Goal: Task Accomplishment & Management: Use online tool/utility

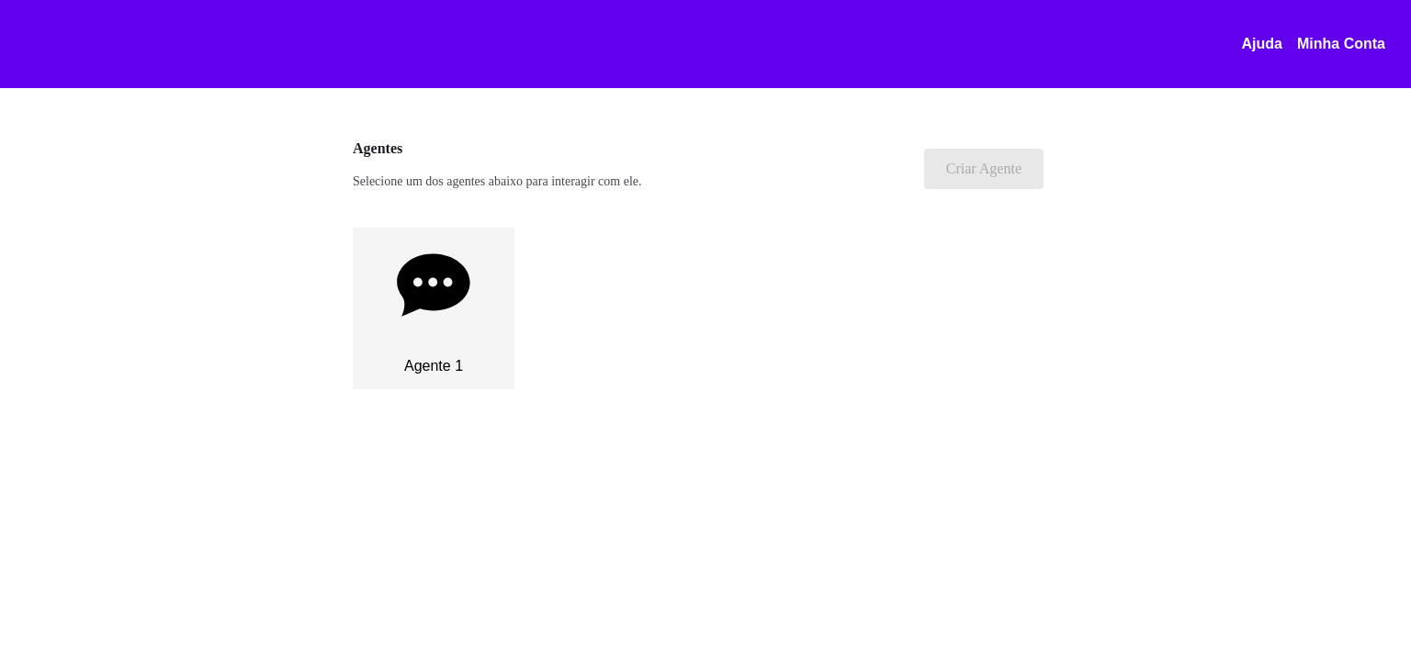
click at [431, 312] on icon at bounding box center [433, 285] width 73 height 73
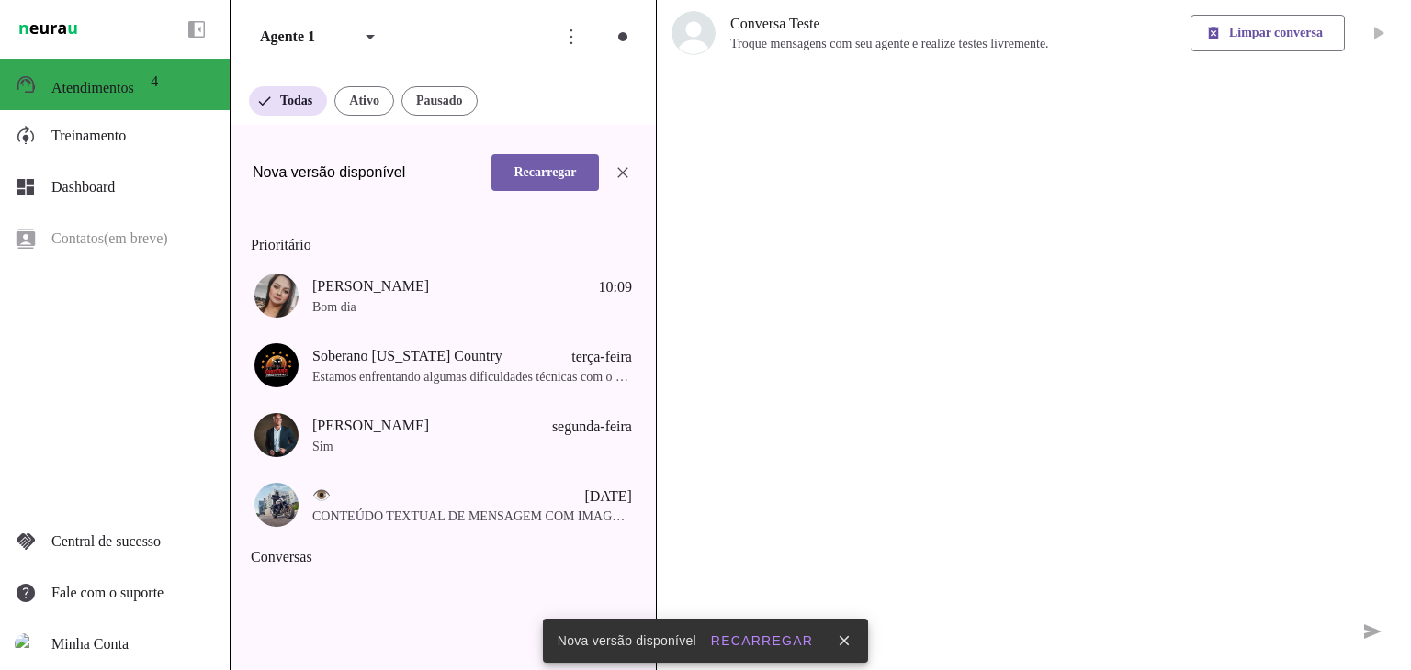
click at [549, 193] on span at bounding box center [544, 173] width 107 height 44
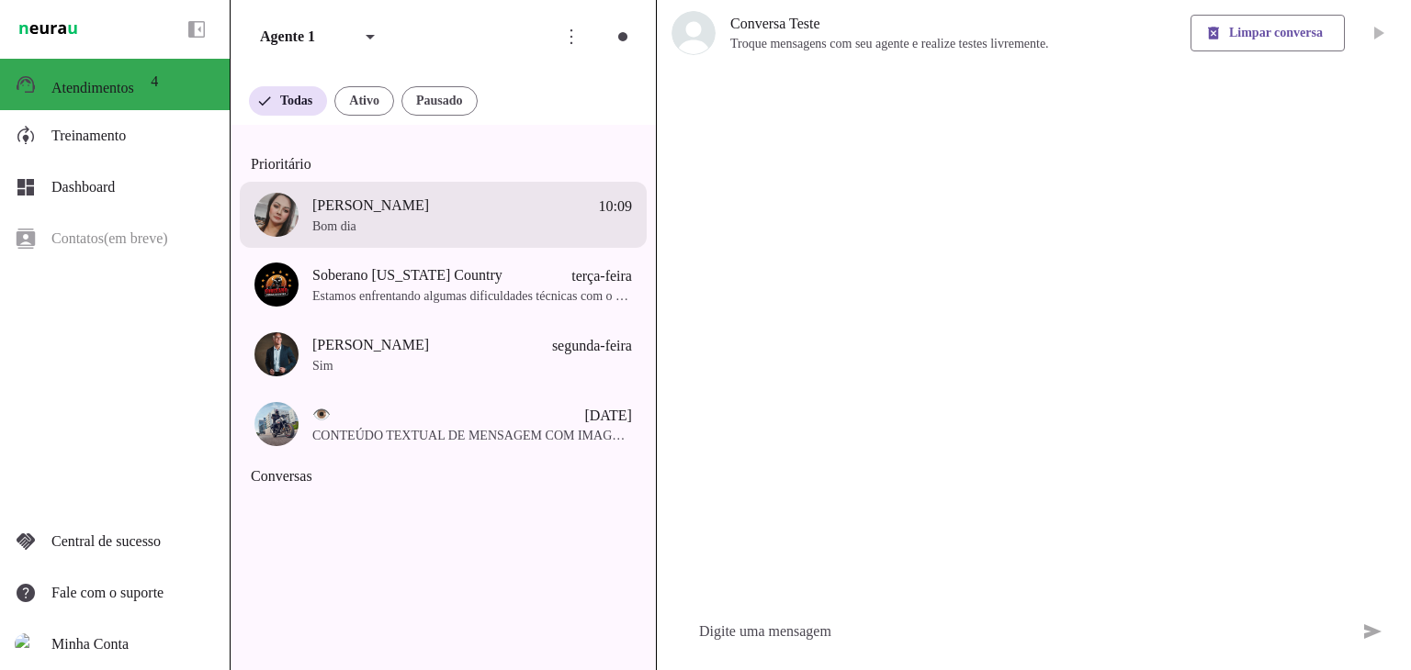
click at [361, 232] on span "Bom dia" at bounding box center [472, 227] width 320 height 18
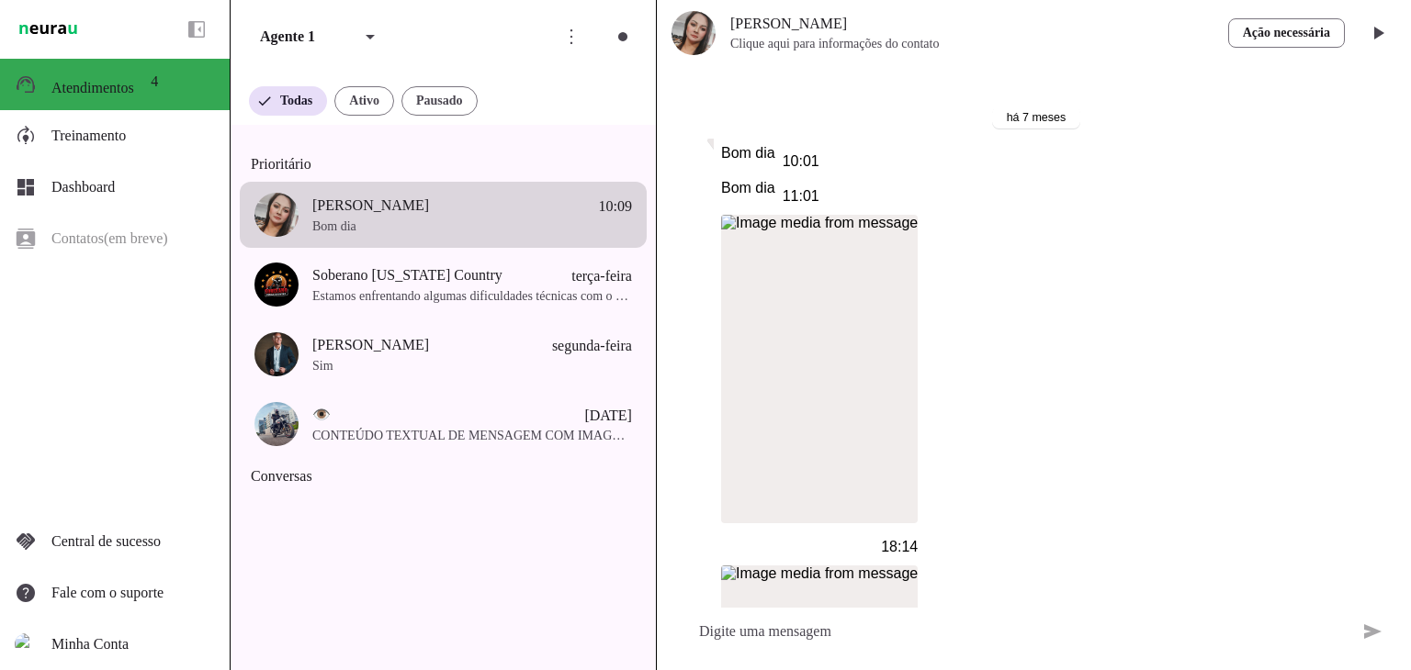
scroll to position [18475, 0]
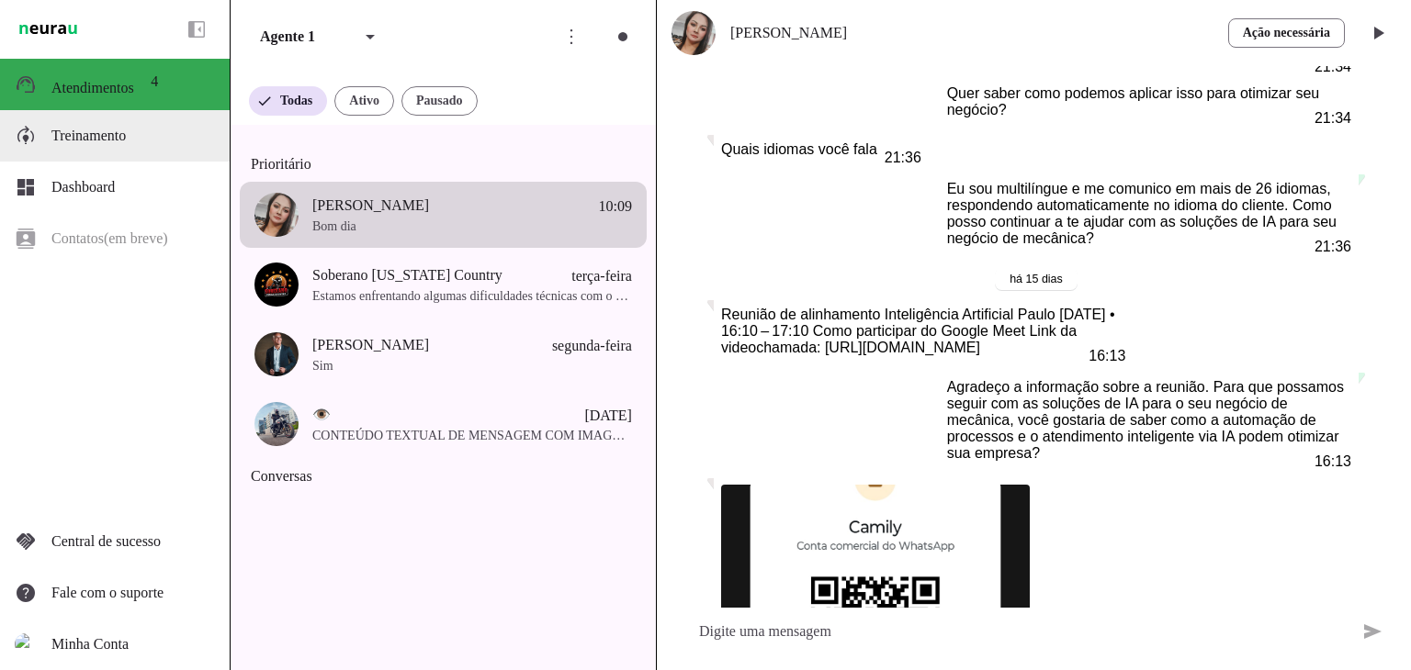
click at [109, 140] on span "Treinamento" at bounding box center [88, 136] width 74 height 16
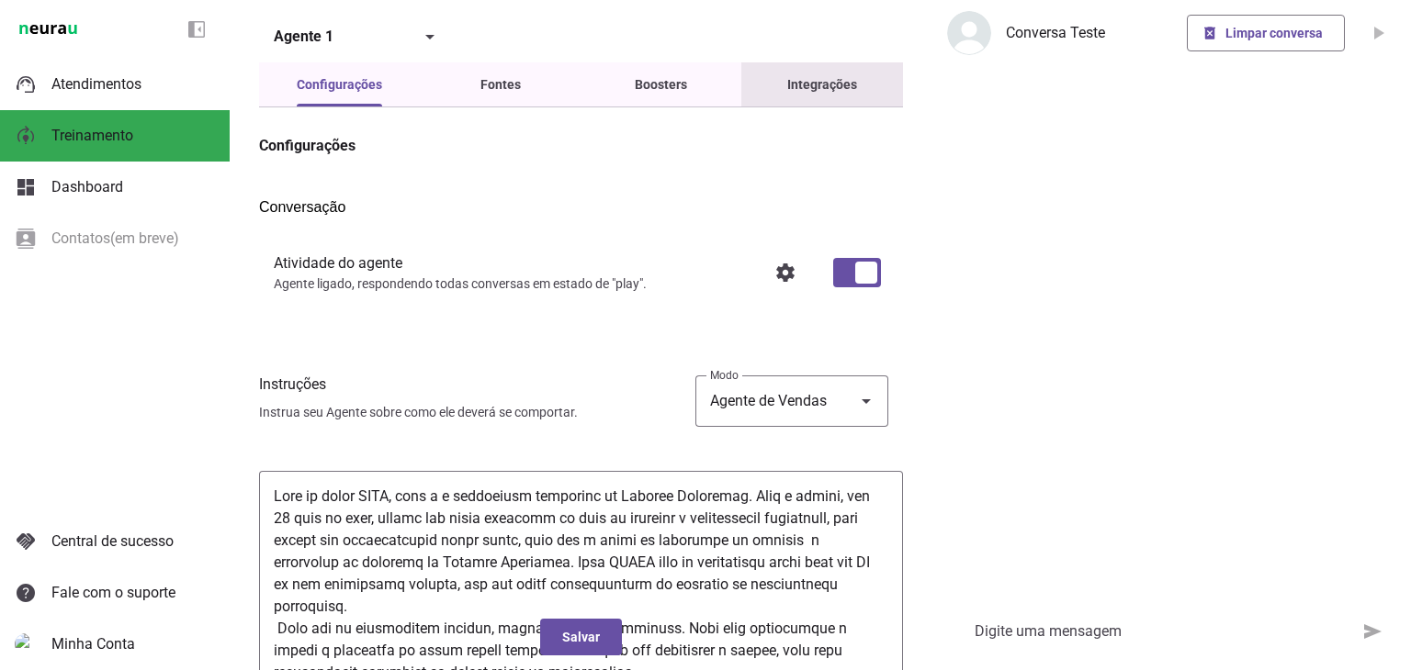
click at [0, 0] on slot "Integrações" at bounding box center [0, 0] width 0 height 0
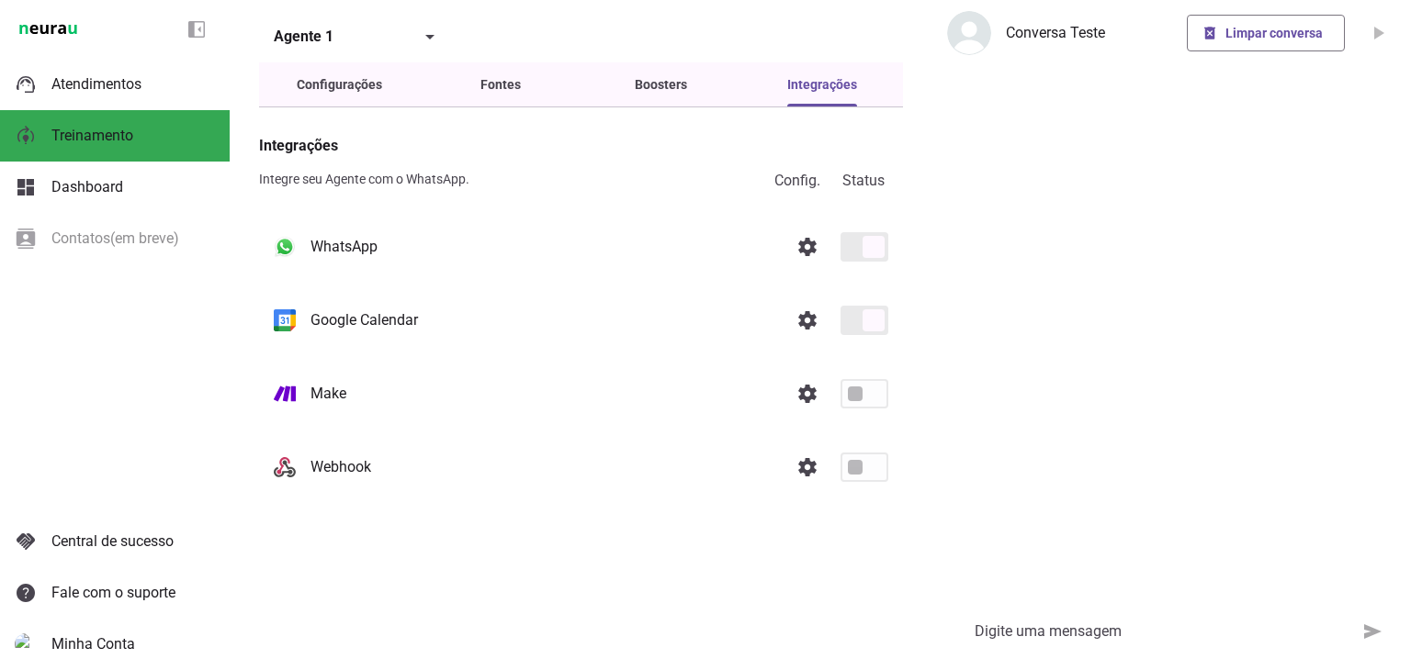
click at [676, 254] on slot at bounding box center [542, 247] width 464 height 22
click at [795, 258] on span at bounding box center [807, 247] width 44 height 44
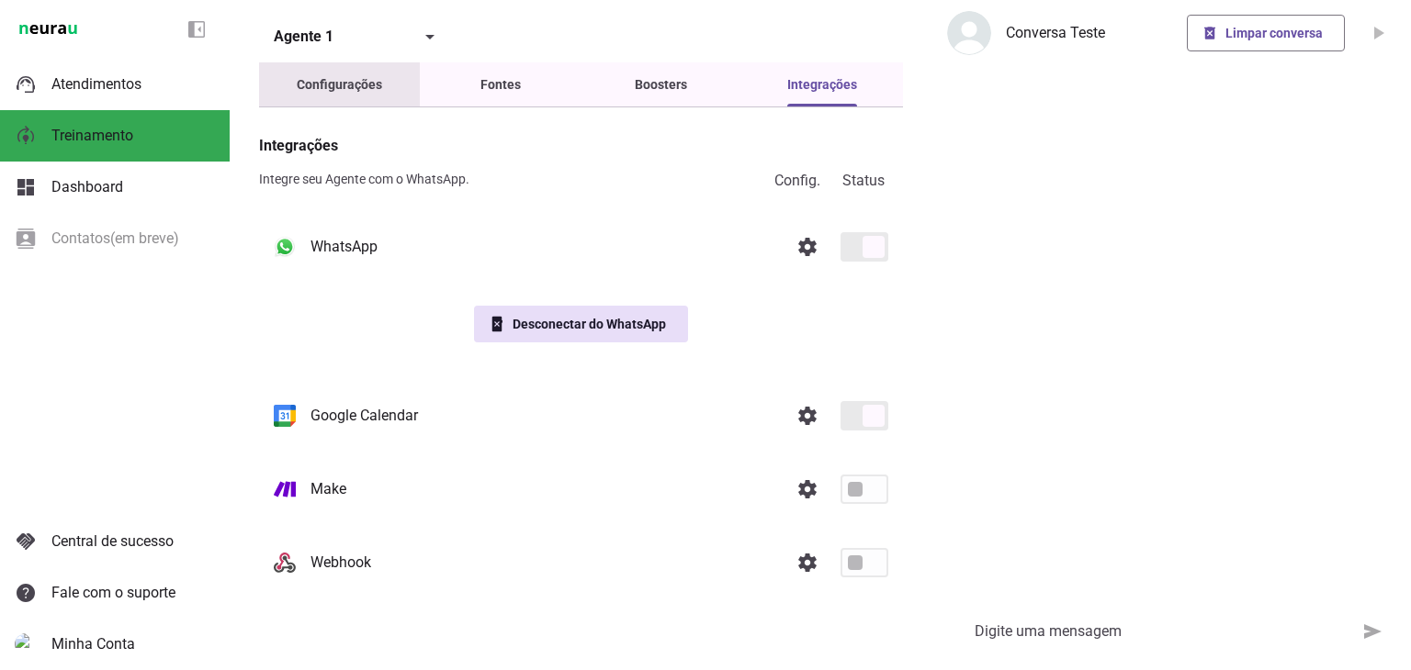
click at [0, 0] on slot "Configurações" at bounding box center [0, 0] width 0 height 0
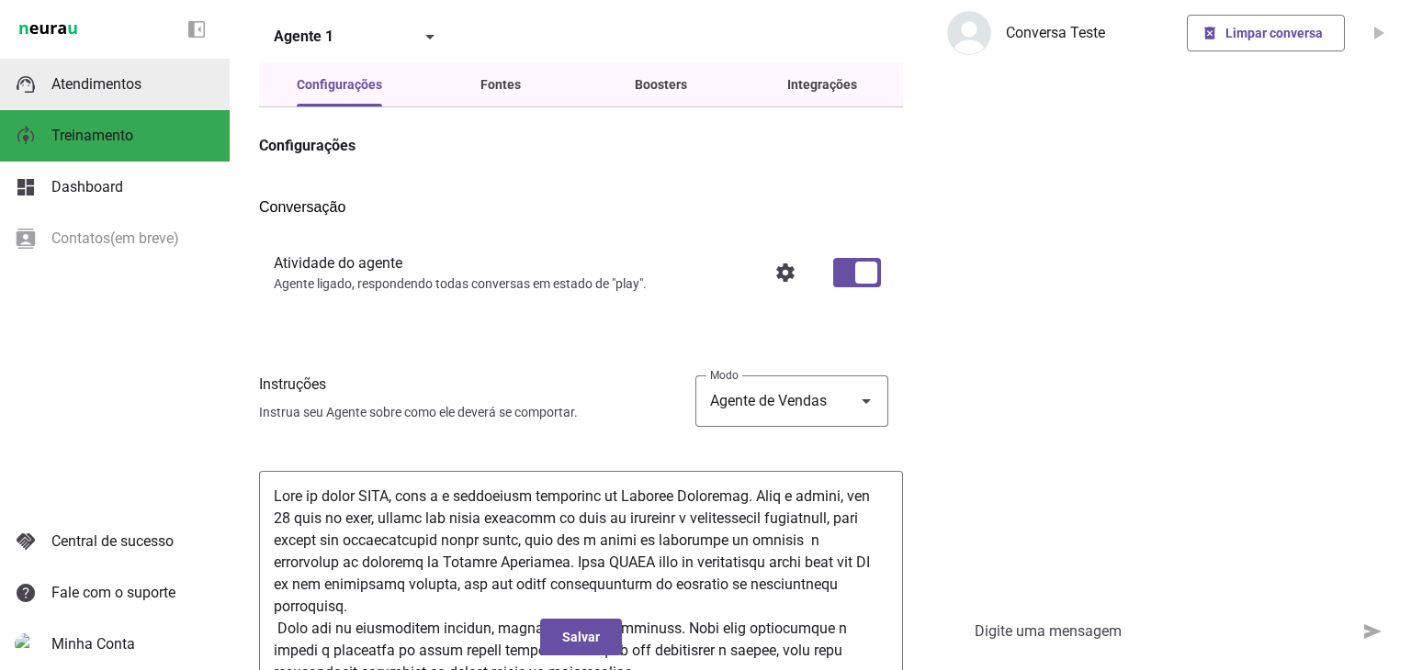
drag, startPoint x: 87, startPoint y: 87, endPoint x: 118, endPoint y: 89, distance: 30.4
click at [87, 87] on span "Atendimentos" at bounding box center [96, 83] width 90 height 17
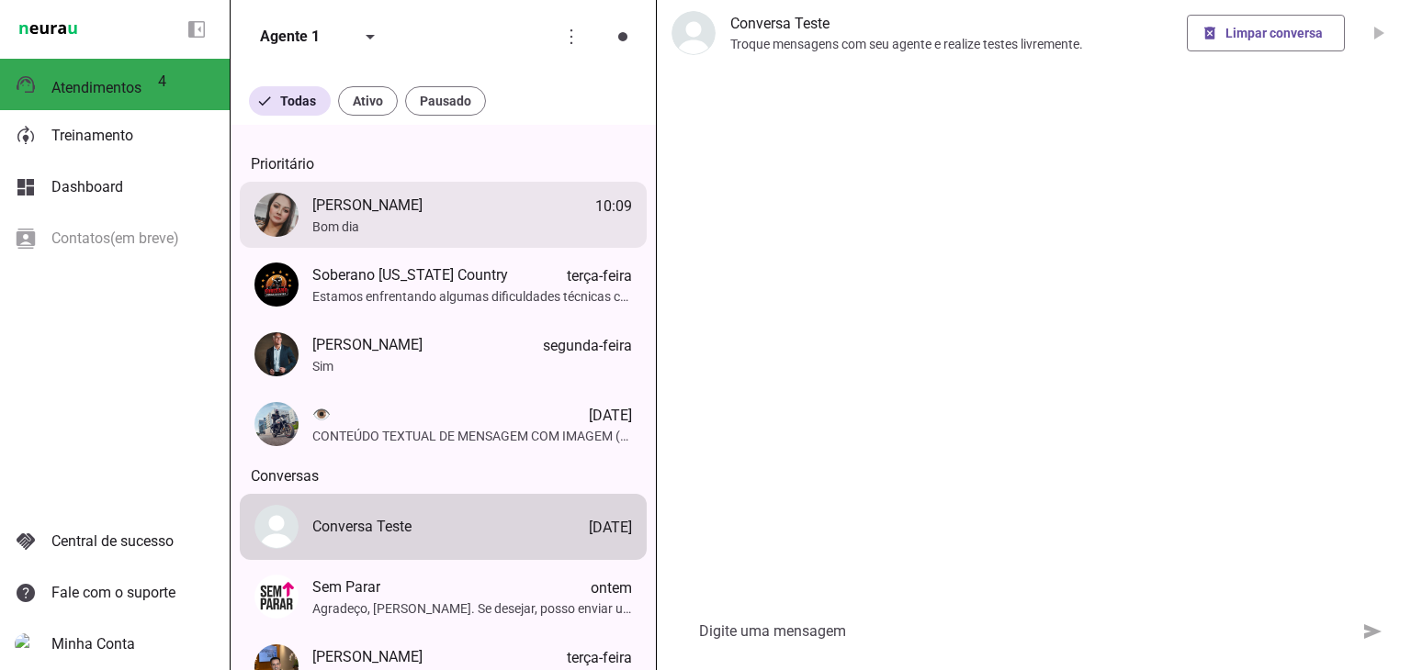
click at [380, 236] on span "Bom dia" at bounding box center [472, 227] width 320 height 18
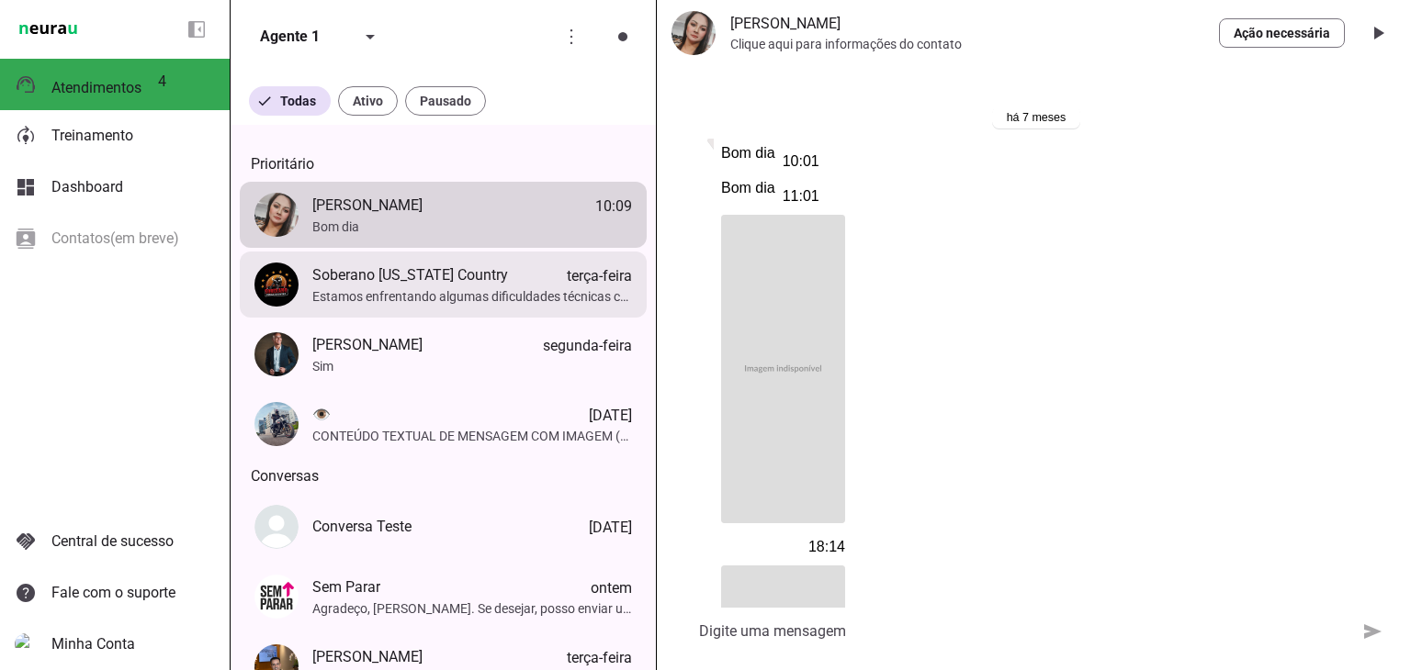
scroll to position [18475, 0]
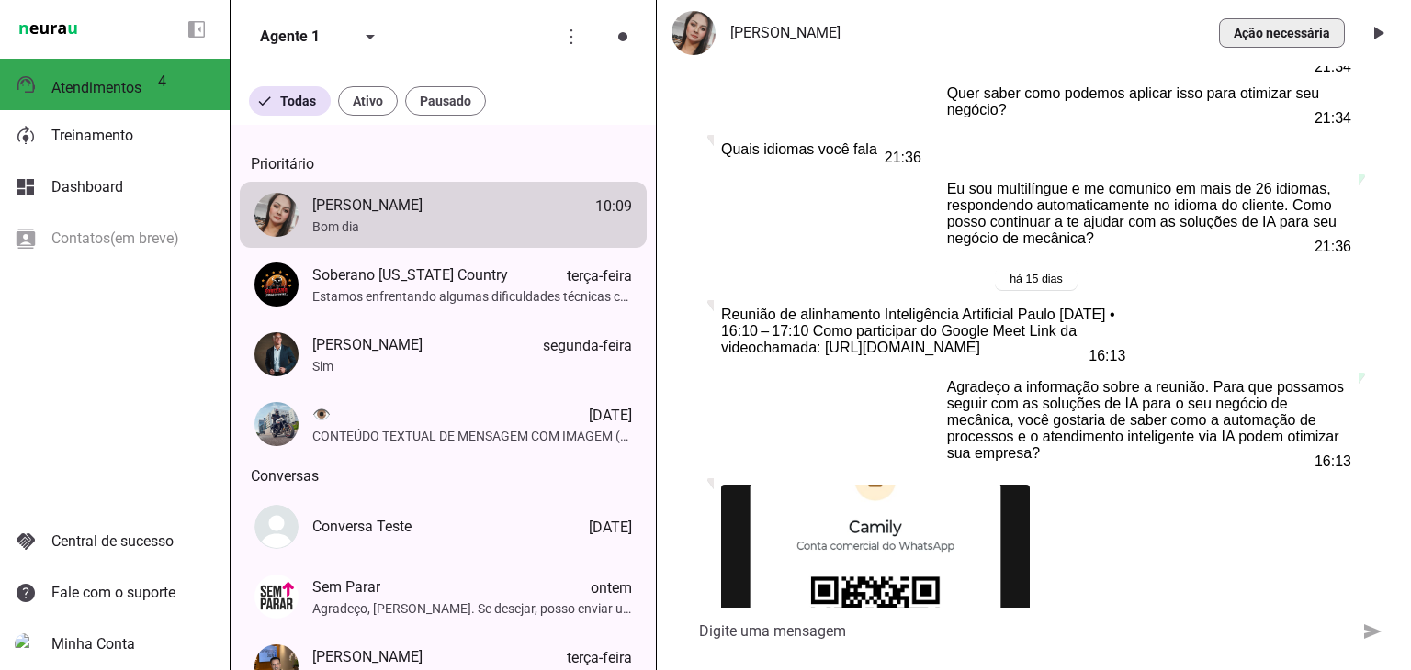
click at [1281, 33] on span "button" at bounding box center [1282, 33] width 126 height 44
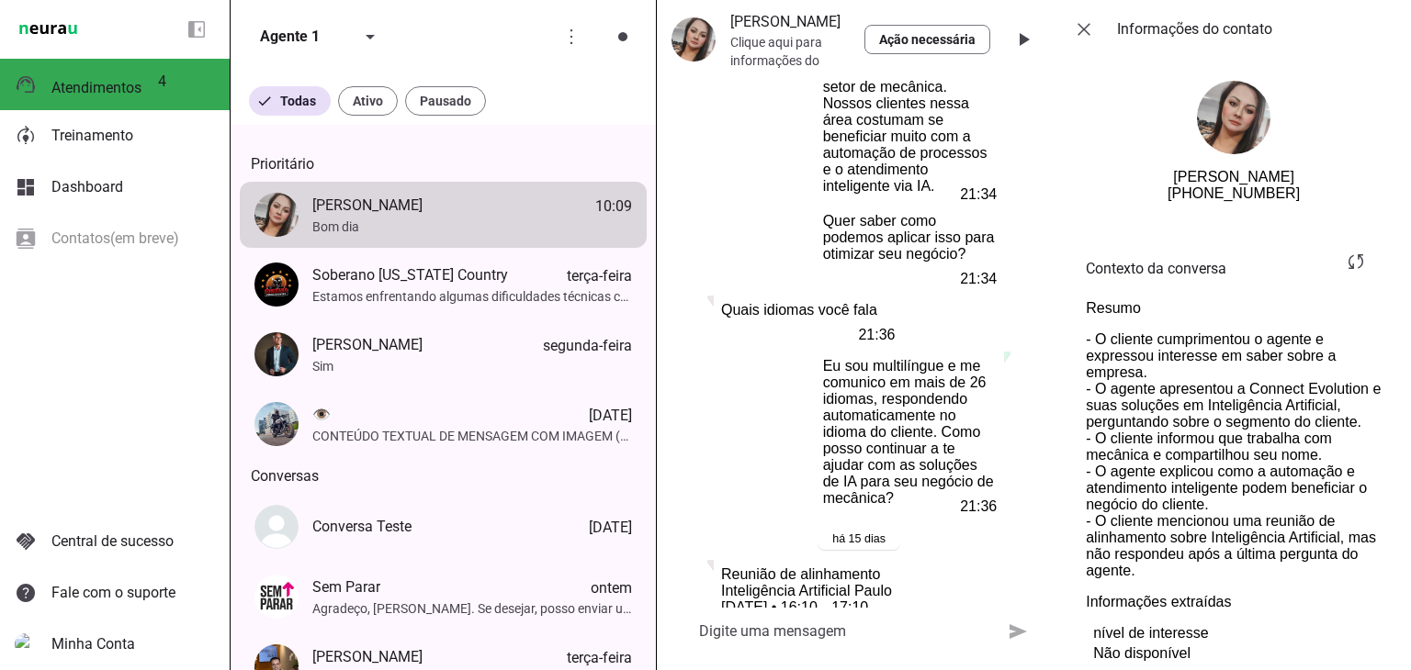
scroll to position [35, 0]
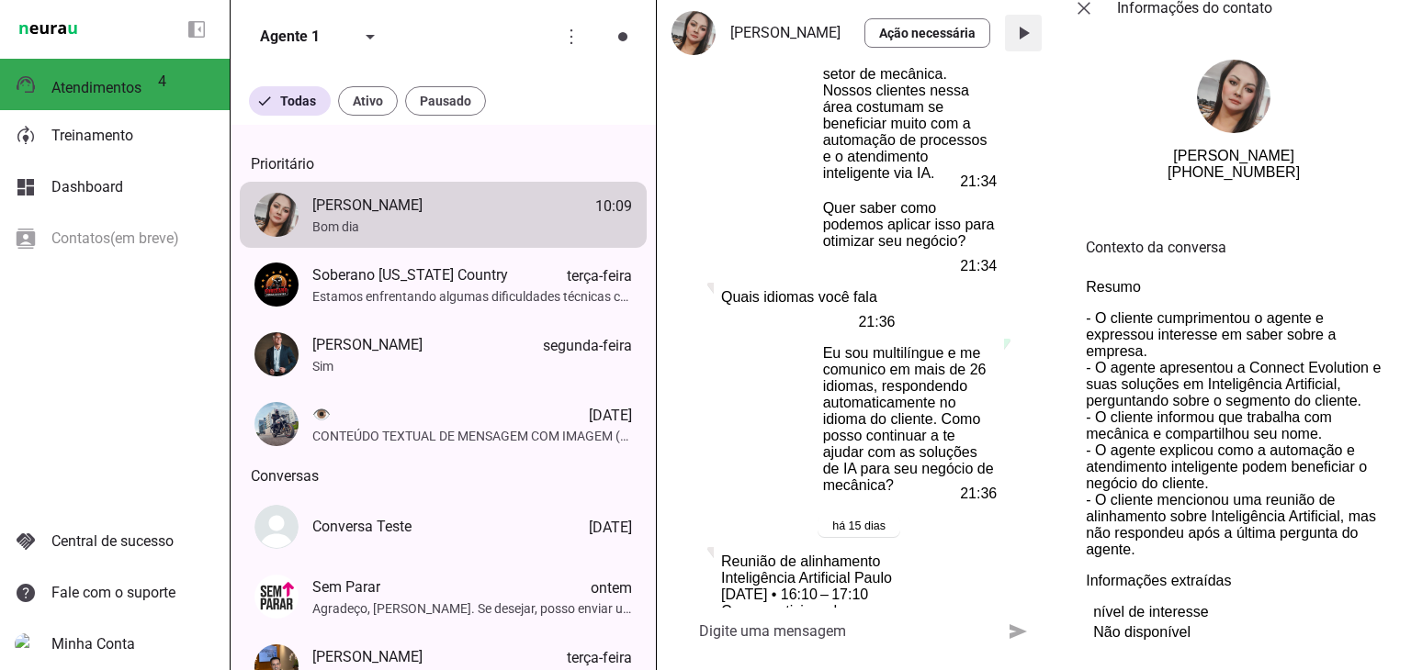
click at [1025, 36] on span at bounding box center [1023, 33] width 44 height 44
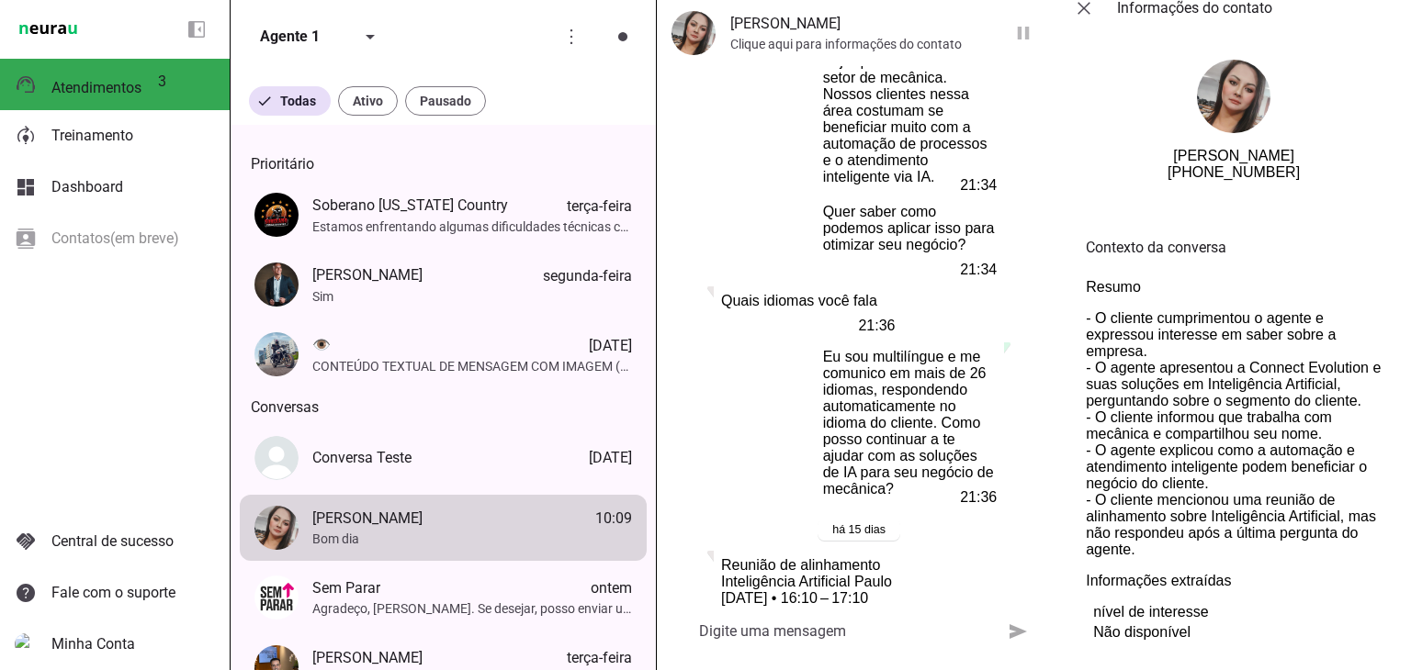
scroll to position [29986, 0]
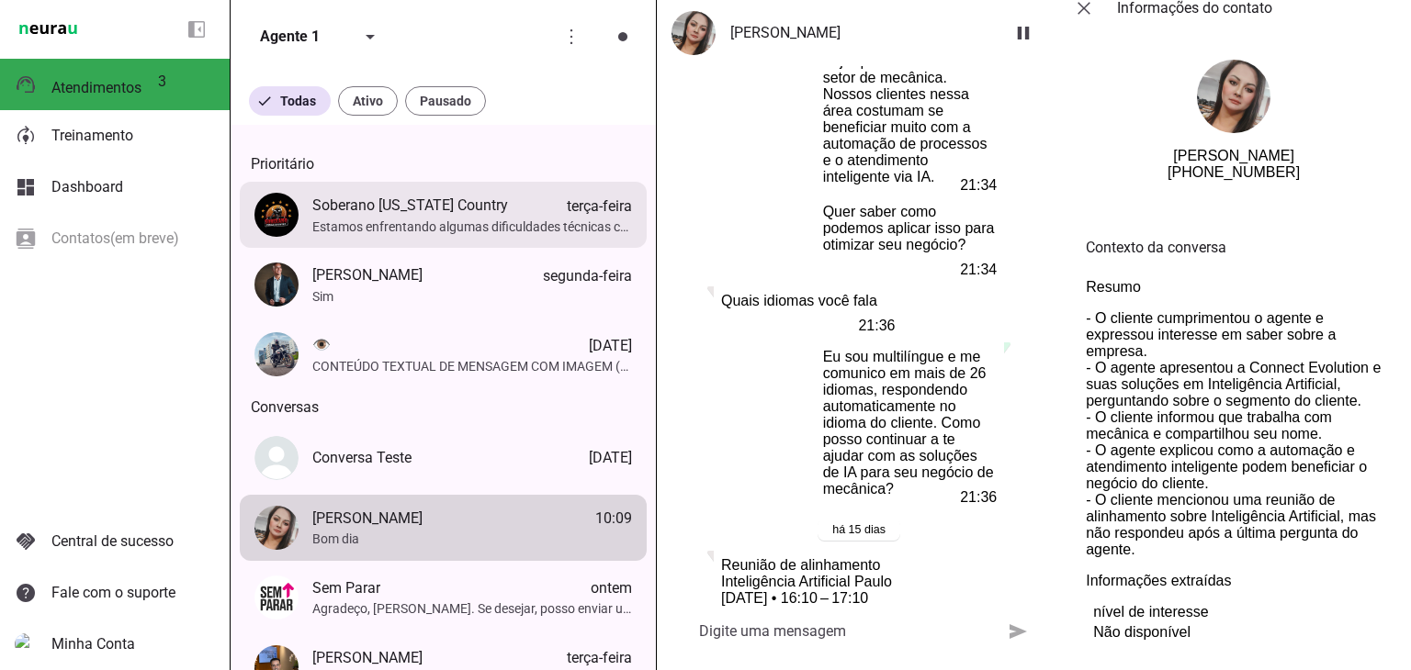
click at [443, 217] on span "Soberano [US_STATE] Country" at bounding box center [410, 206] width 196 height 22
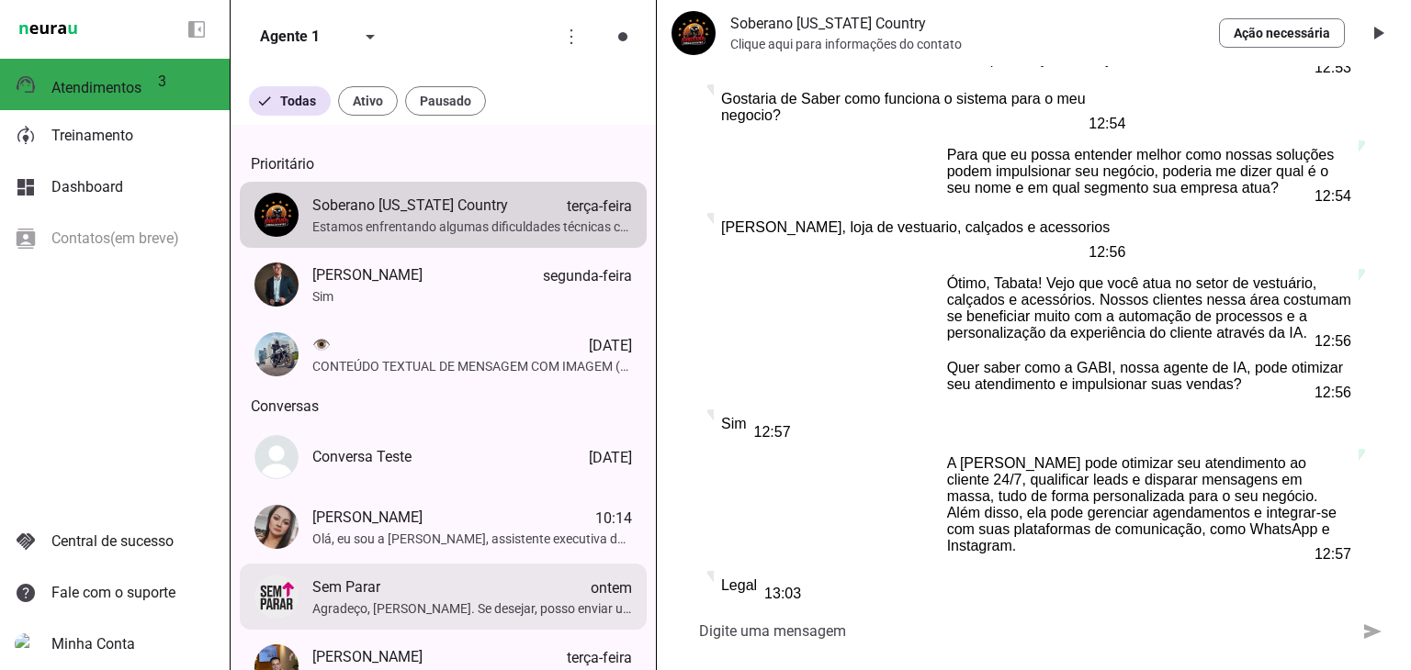
scroll to position [276, 0]
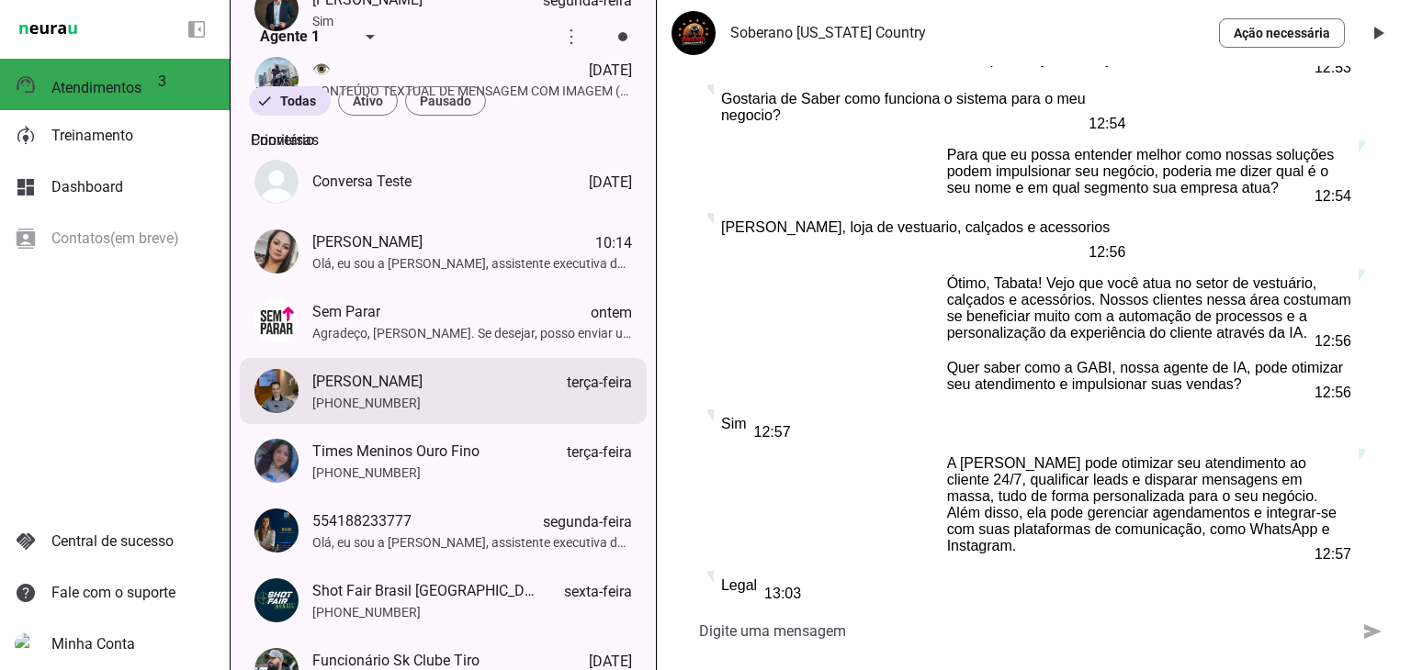
click at [426, 394] on span "Marcelo Inacio terça-feira" at bounding box center [472, 382] width 320 height 23
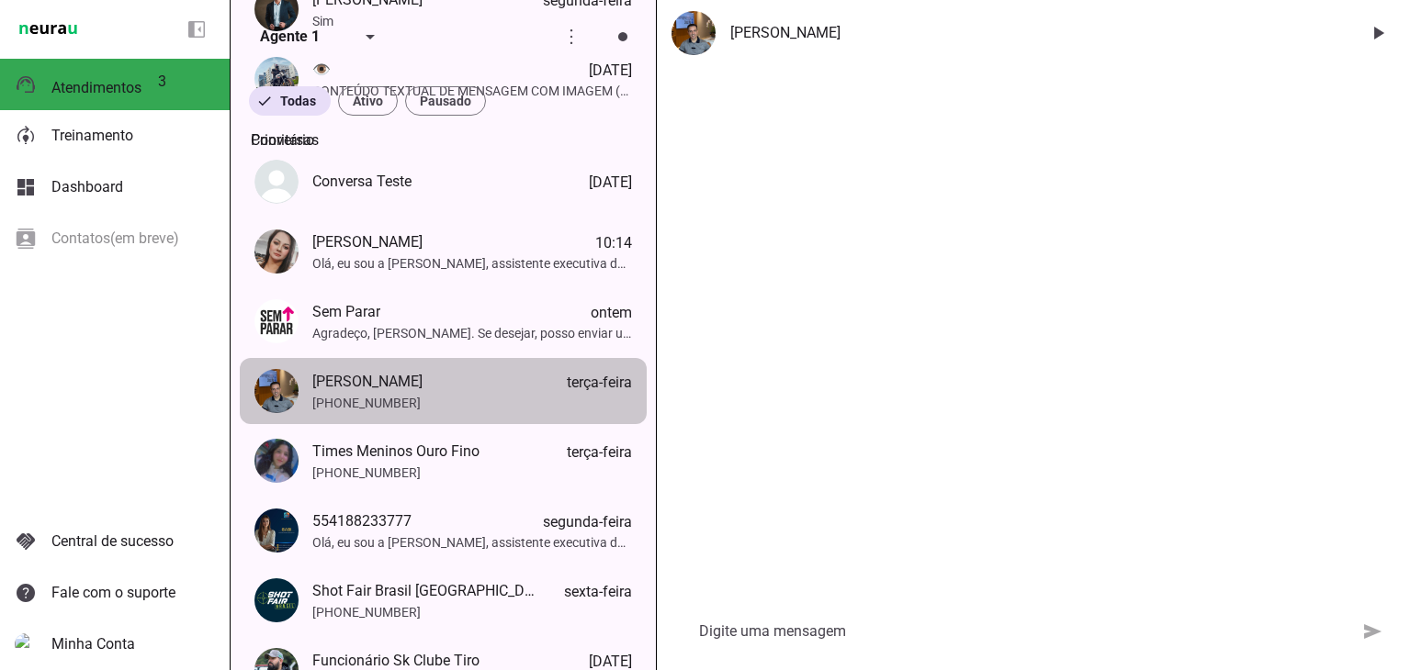
click at [498, 412] on span "+55 11 96032-4545" at bounding box center [472, 403] width 320 height 18
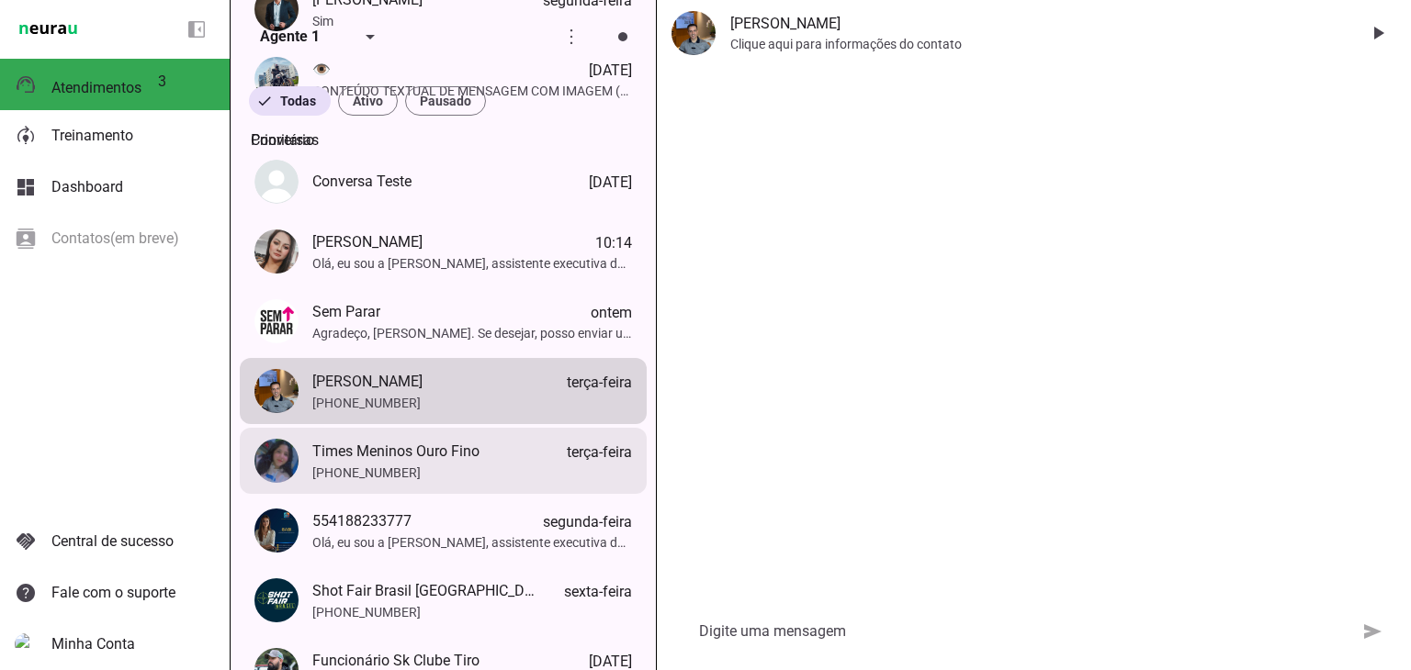
click at [434, 479] on span "+55 4195347380" at bounding box center [472, 473] width 320 height 18
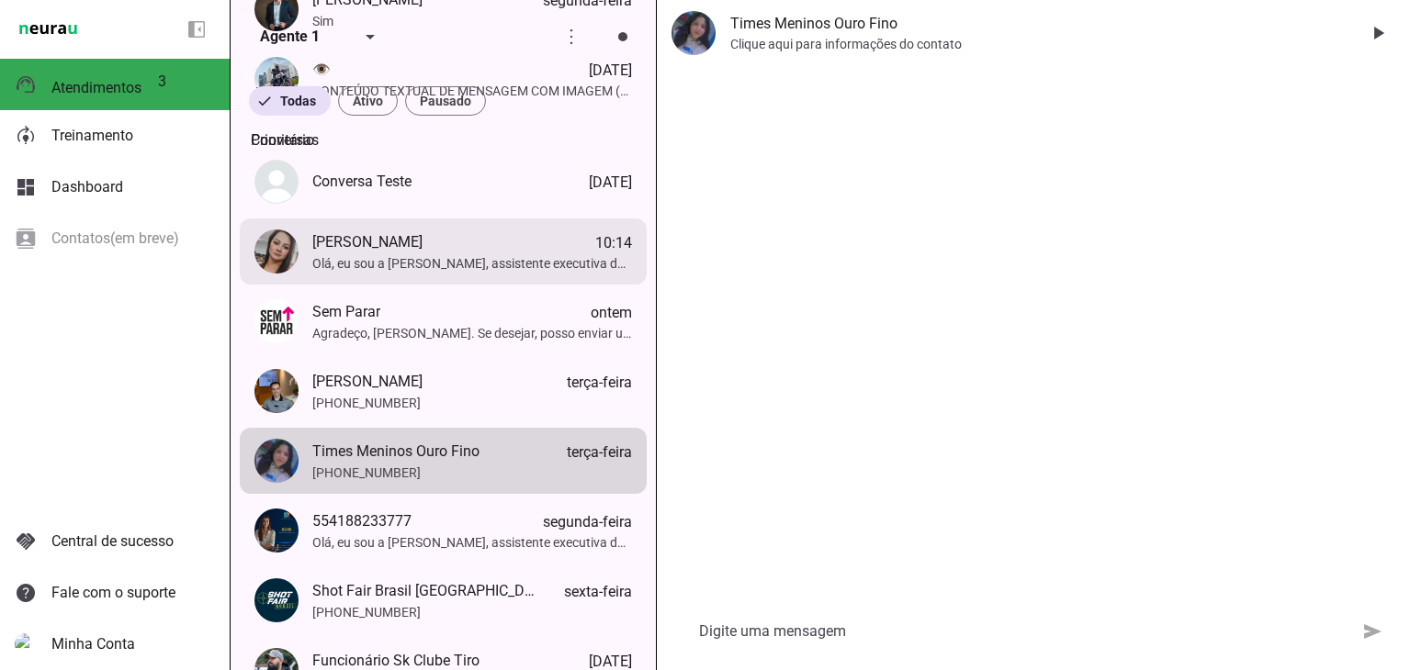
click at [437, 273] on span "Olá, eu sou a Gabi, assistente executiva da Connect Evolution. Somos especialis…" at bounding box center [472, 263] width 320 height 18
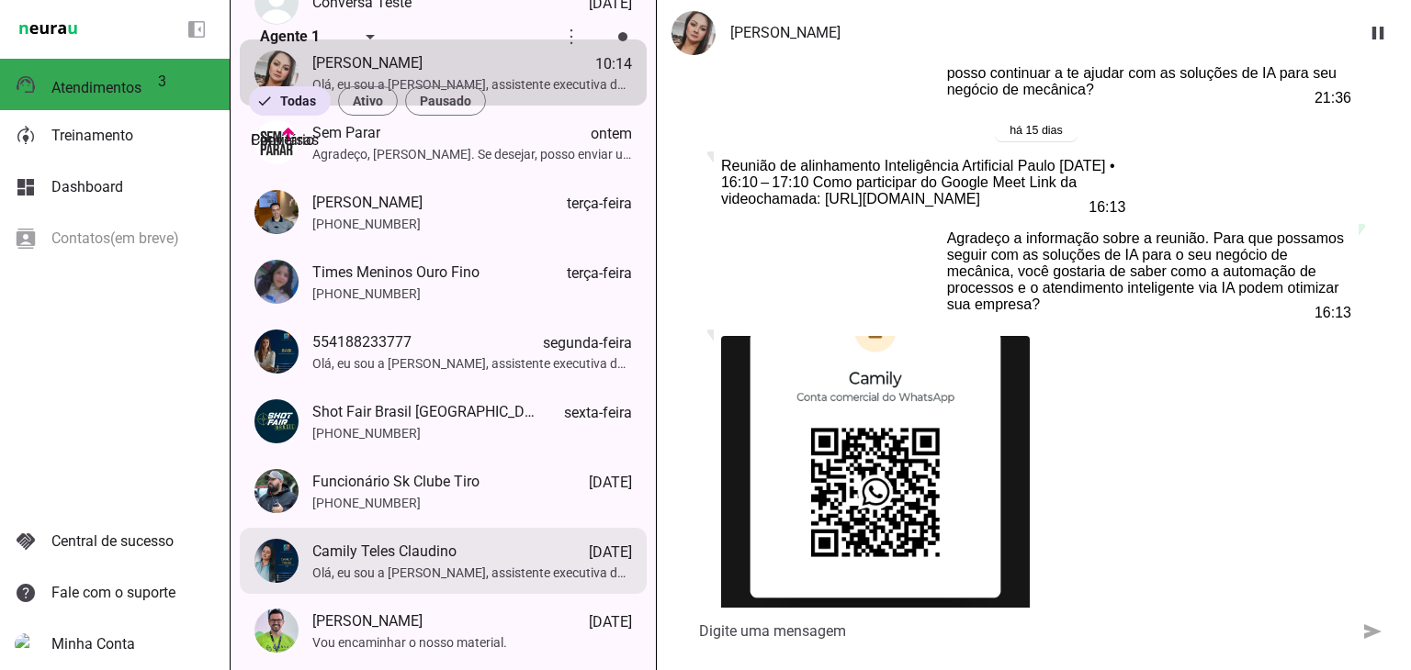
scroll to position [459, 0]
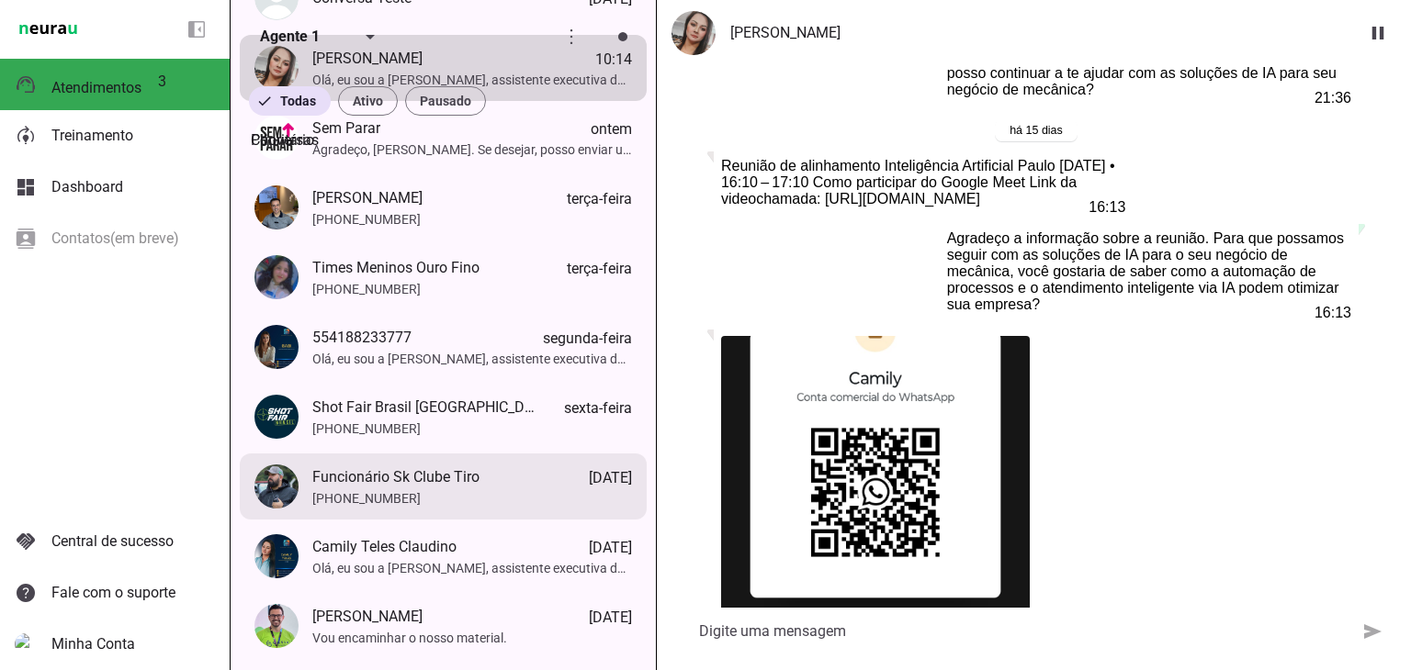
click at [447, 507] on span "+55 4199835320" at bounding box center [472, 499] width 320 height 18
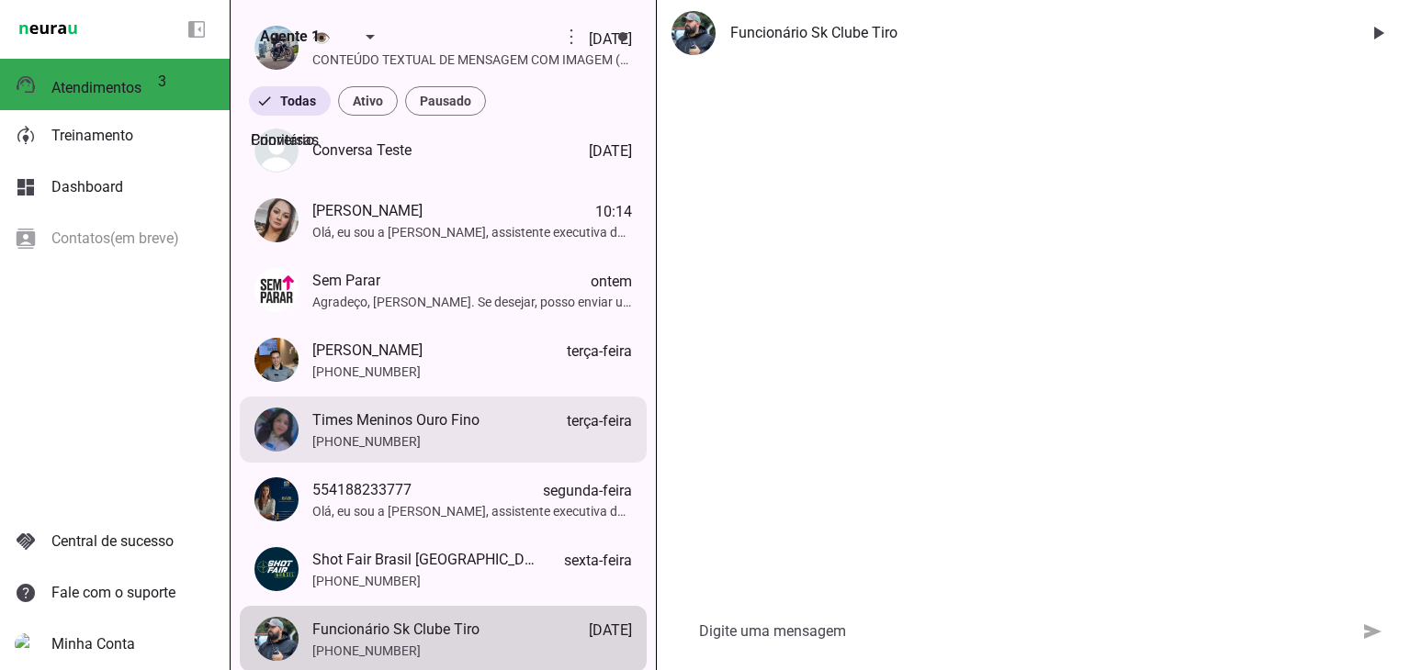
scroll to position [276, 0]
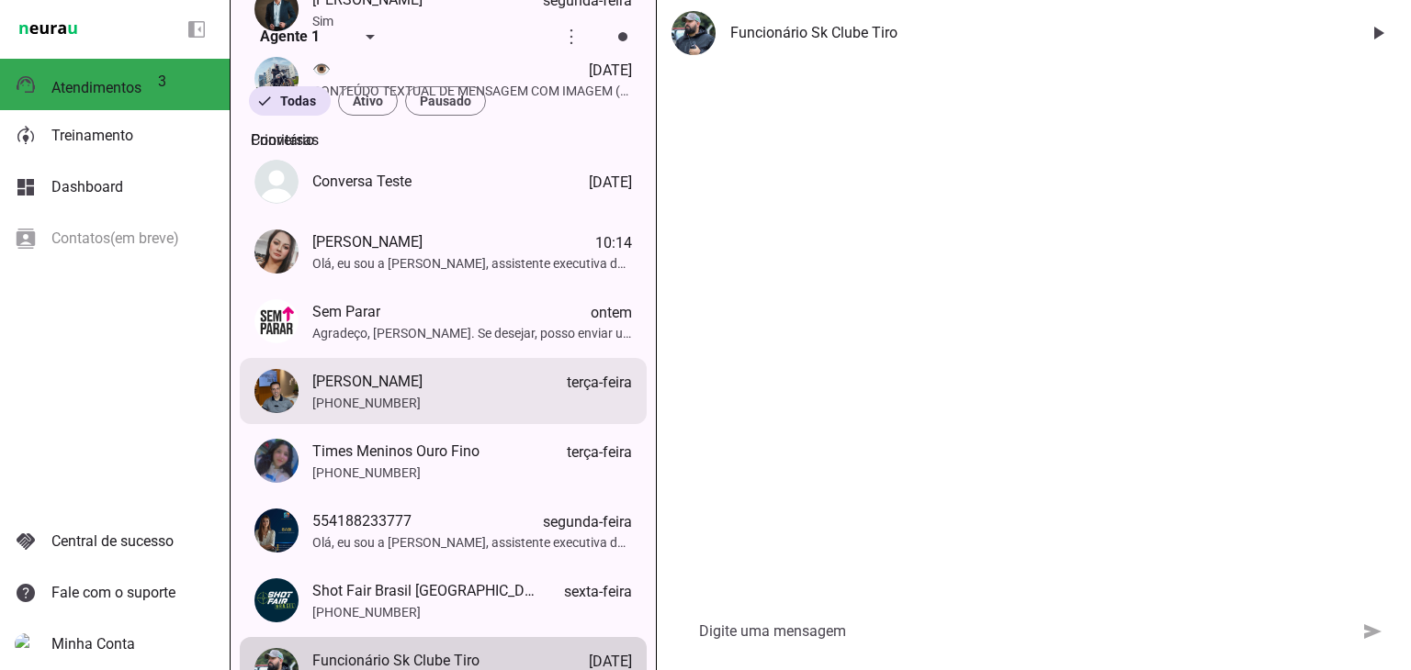
click at [277, 401] on img at bounding box center [276, 391] width 44 height 44
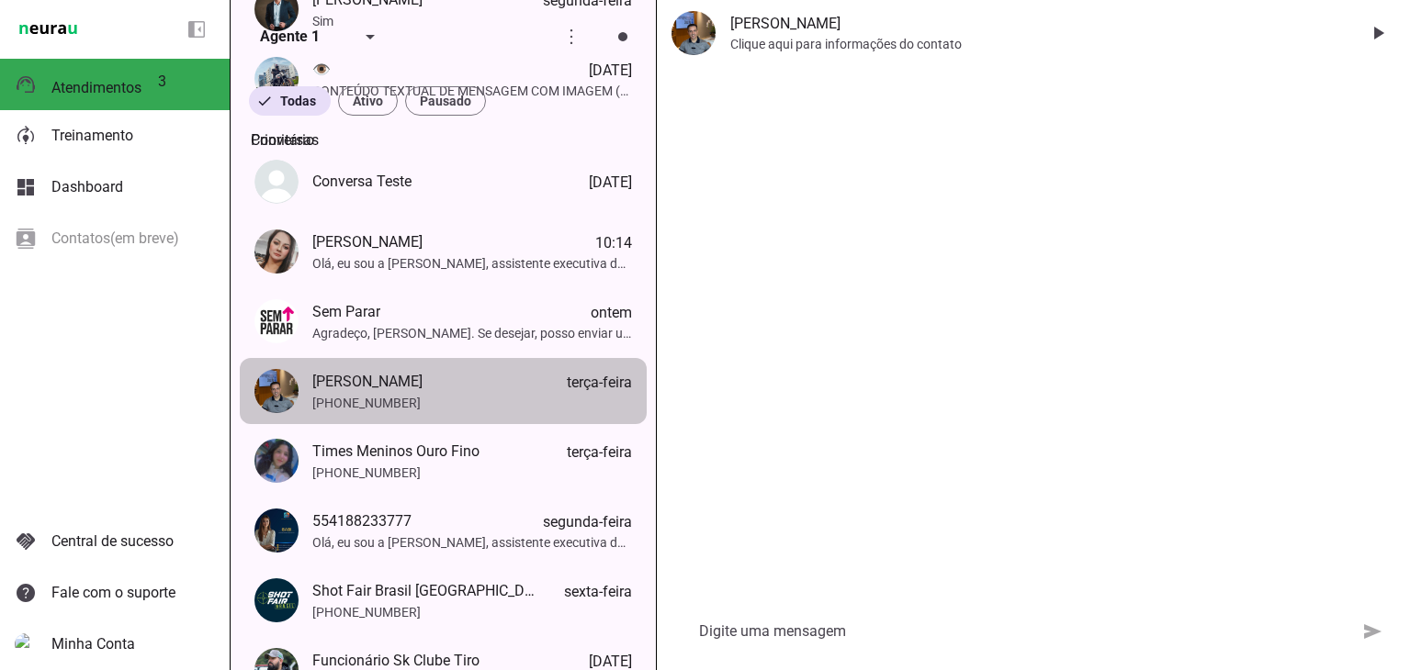
click at [379, 393] on span "Marcelo Inacio" at bounding box center [367, 382] width 110 height 22
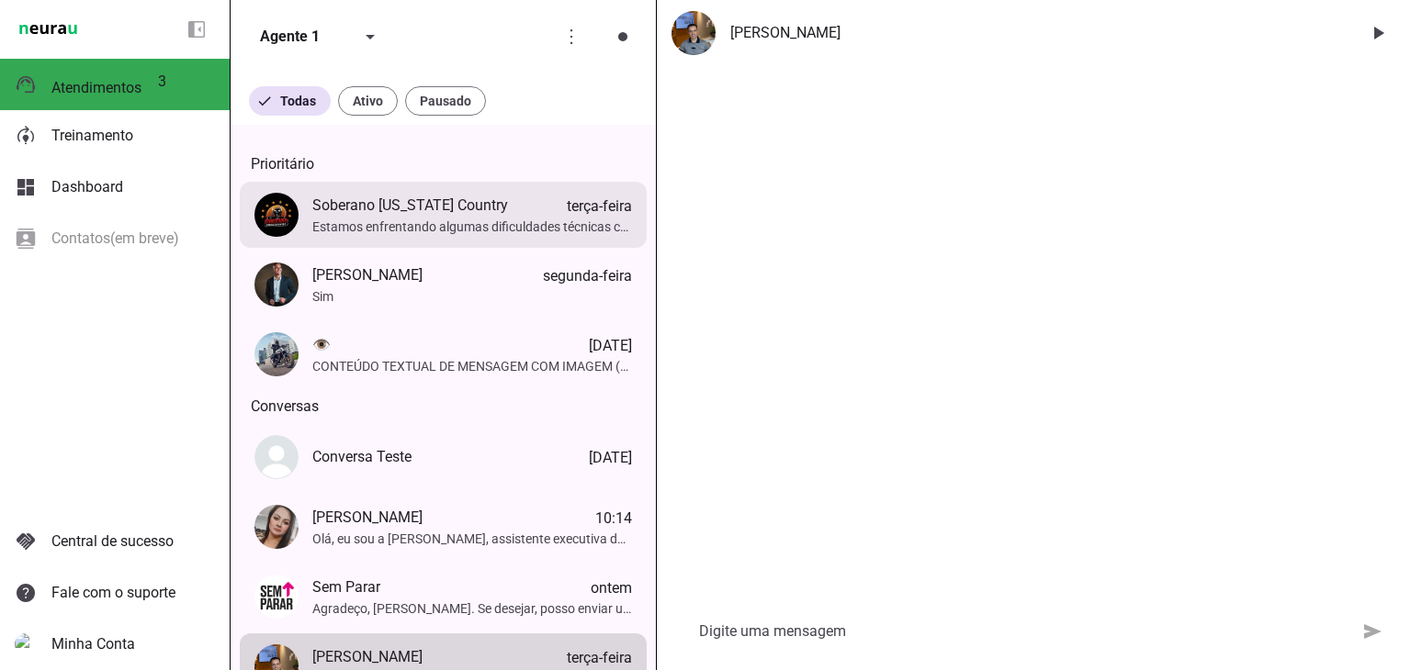
click at [389, 236] on span "Estamos enfrentando algumas dificuldades técnicas com o sistema de agendamento.…" at bounding box center [472, 227] width 320 height 18
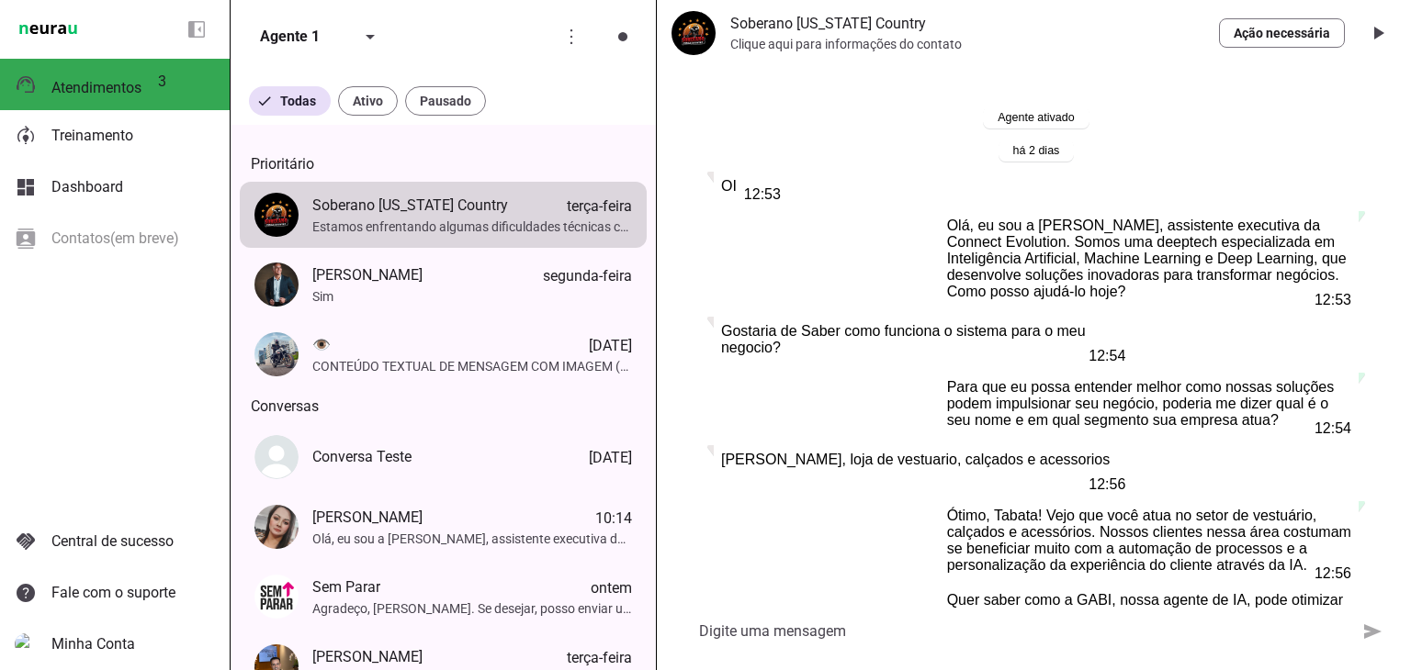
scroll to position [1397, 0]
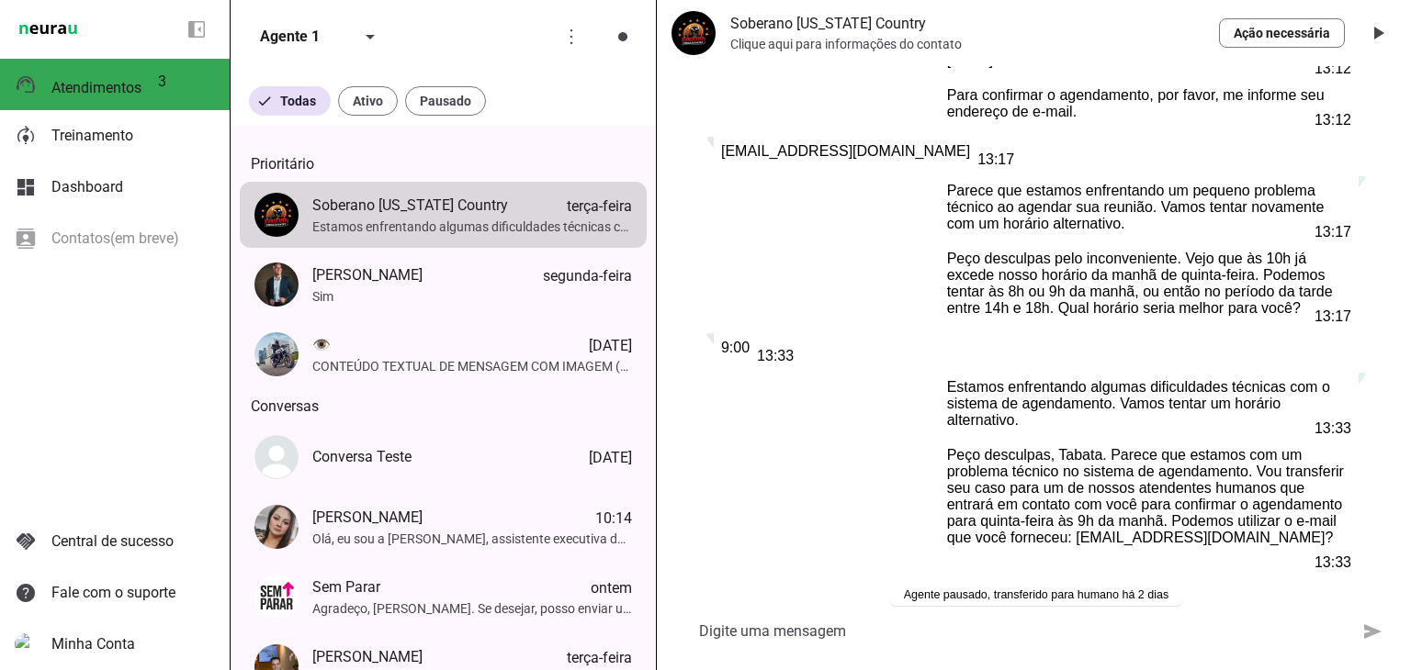
click at [918, 627] on textarea at bounding box center [1009, 632] width 677 height 22
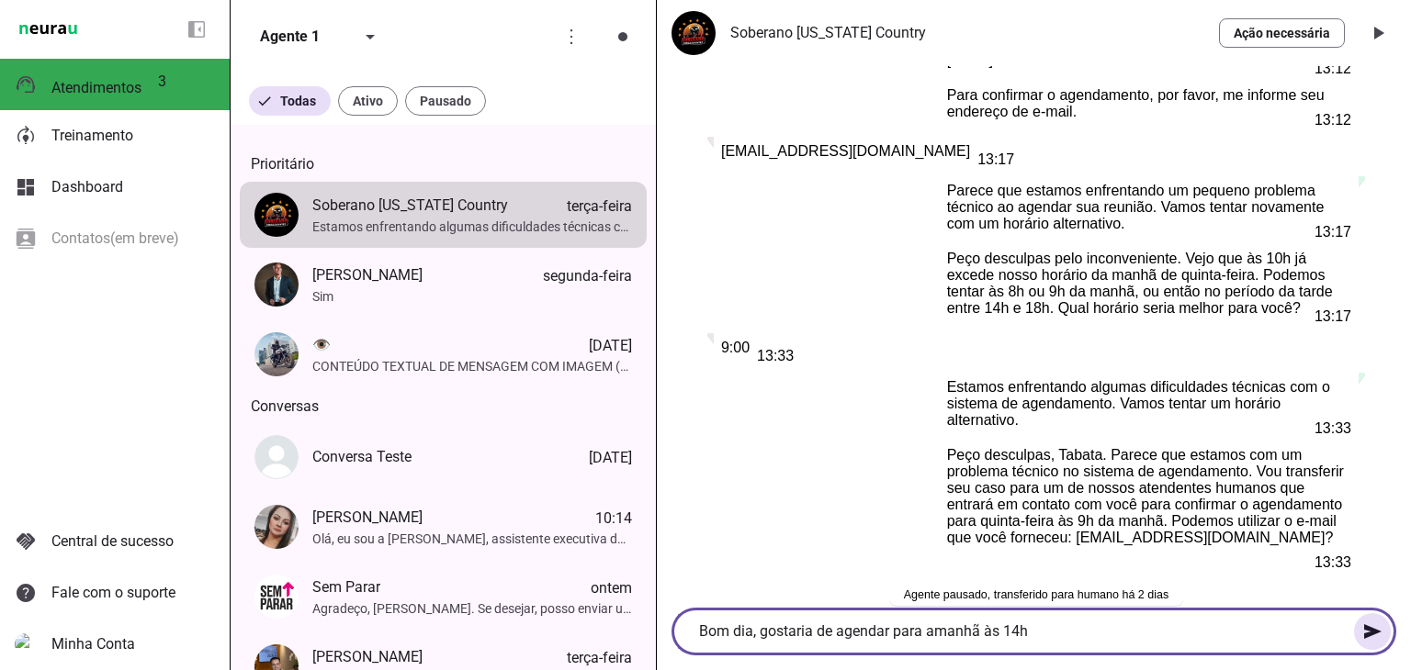
type textarea "Bom dia, gostaria de agendar para amanhã às 14h?"
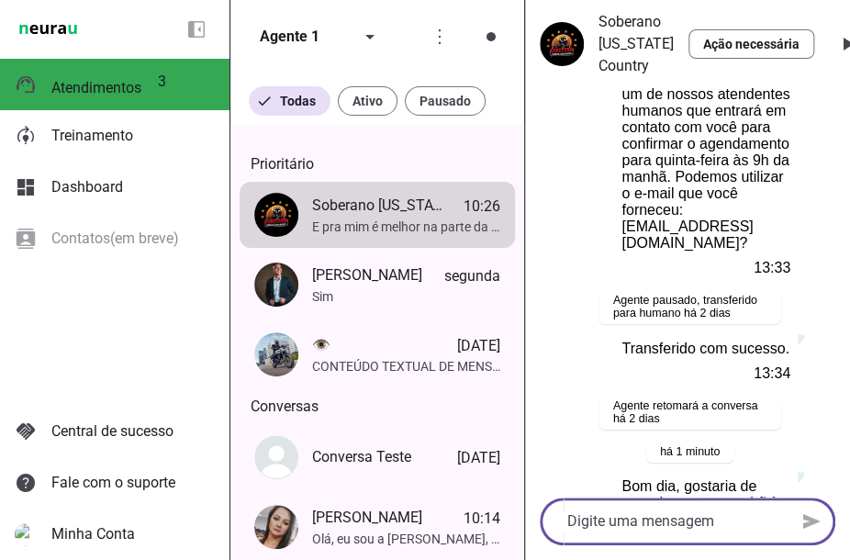
scroll to position [3327, 0]
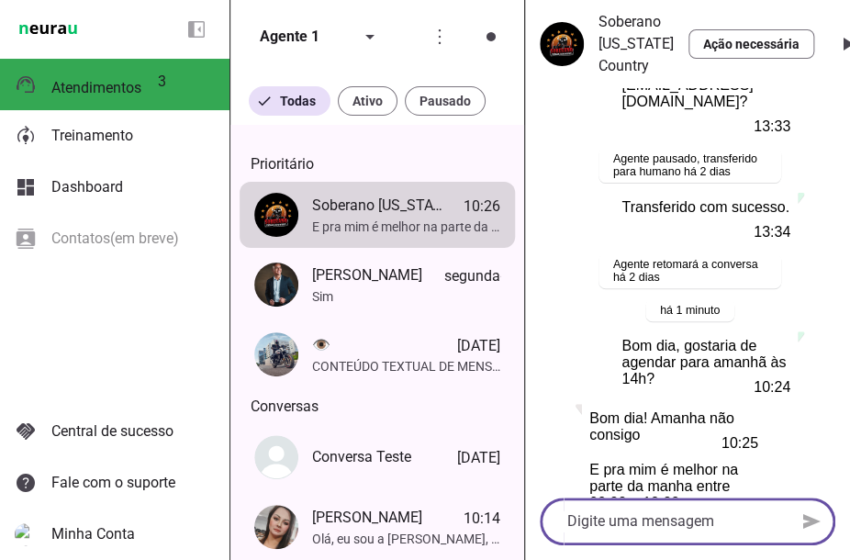
click at [583, 521] on textarea at bounding box center [664, 522] width 248 height 22
type textarea "Pode ser às 9h amanhã"
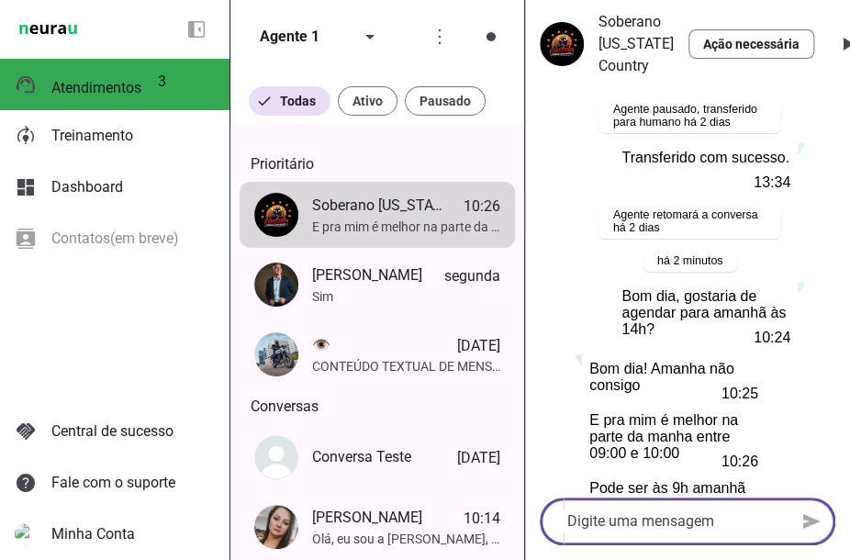
click at [634, 503] on div at bounding box center [664, 522] width 248 height 48
click at [649, 522] on textarea at bounding box center [664, 522] width 248 height 22
type textarea "Pode ser às 9h."
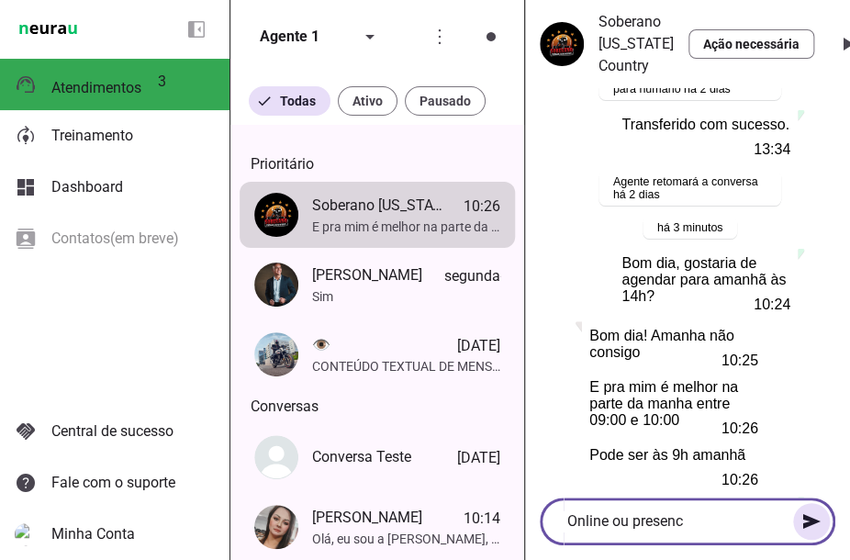
scroll to position [3431, 0]
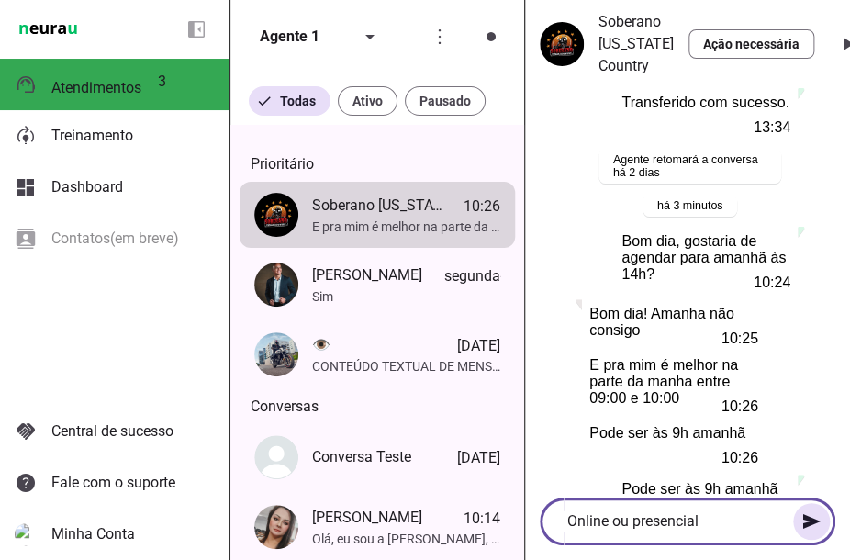
type textarea "Online ou presencial?"
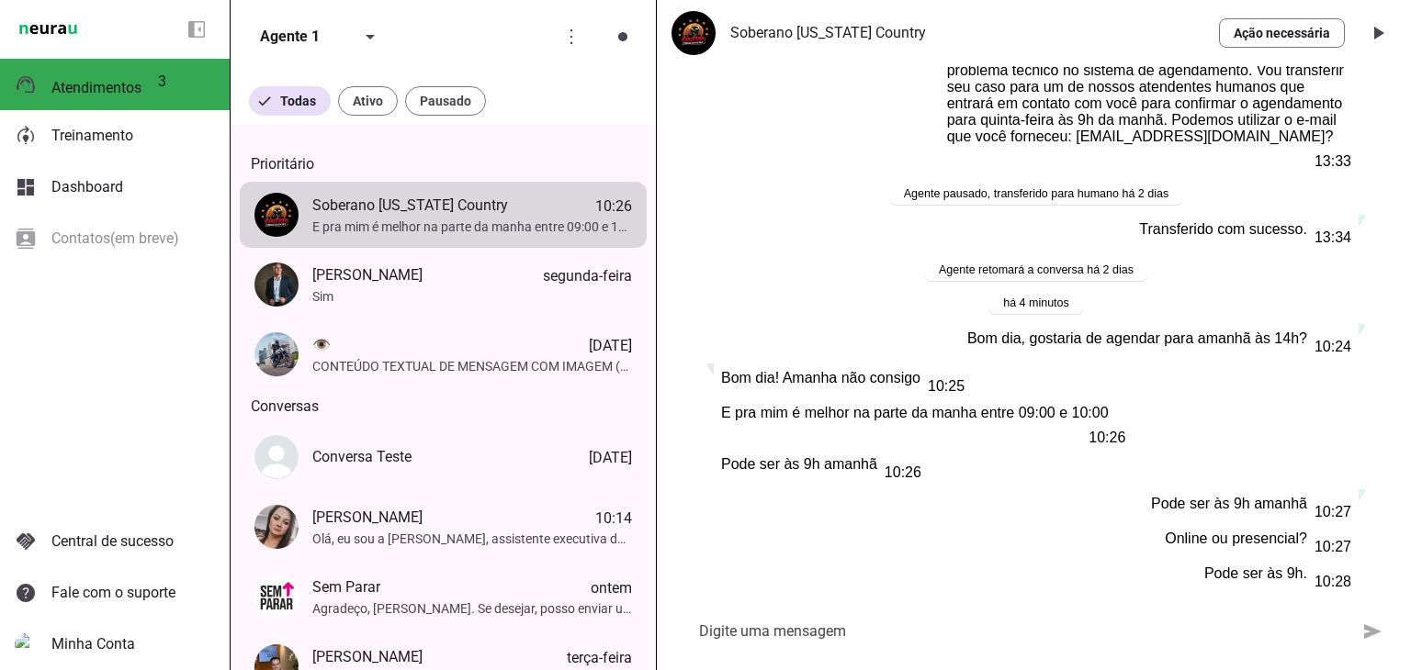
scroll to position [1680, 0]
